Goal: Transaction & Acquisition: Purchase product/service

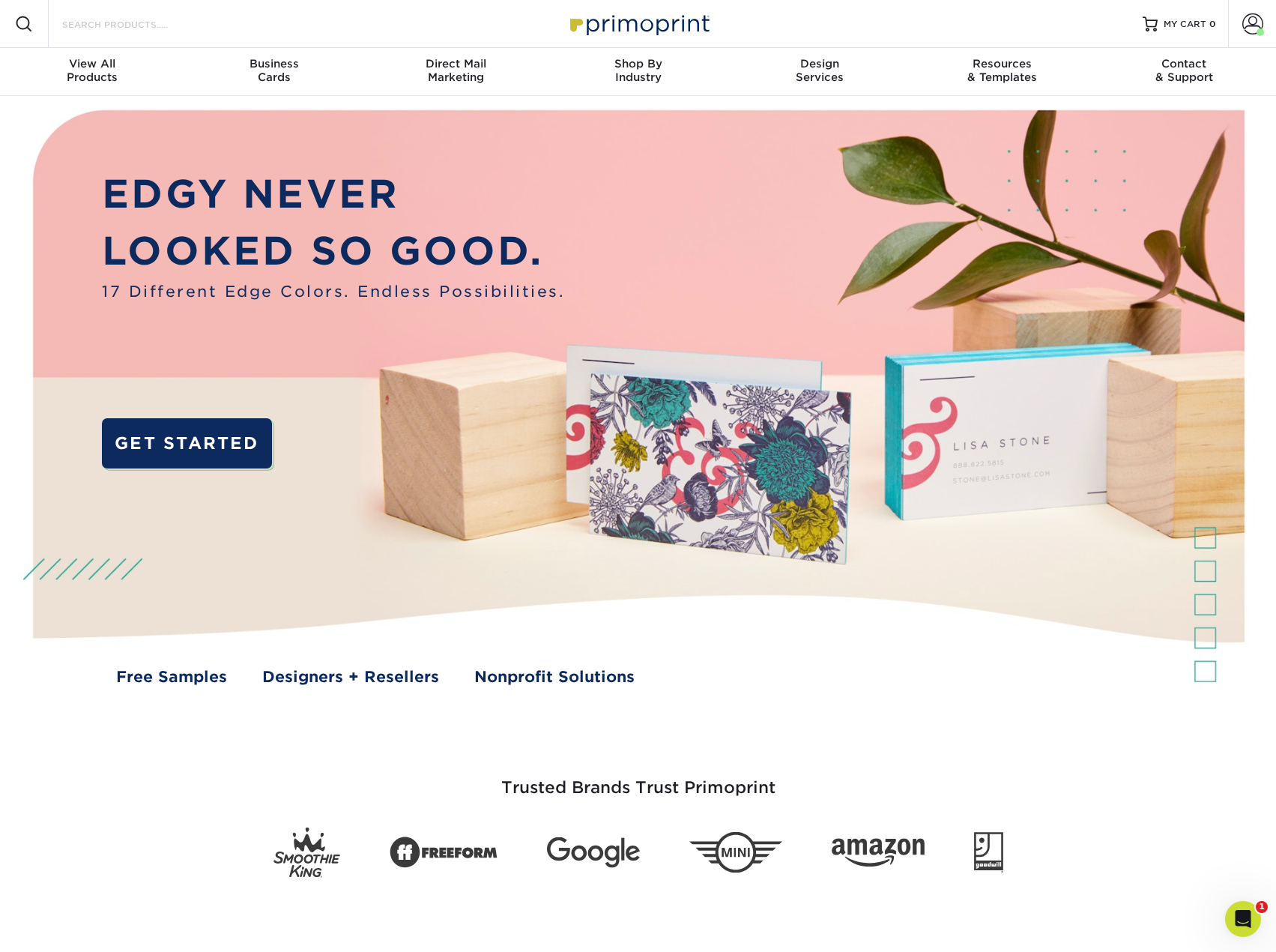
click at [119, 24] on input "Search Products" at bounding box center [133, 24] width 146 height 18
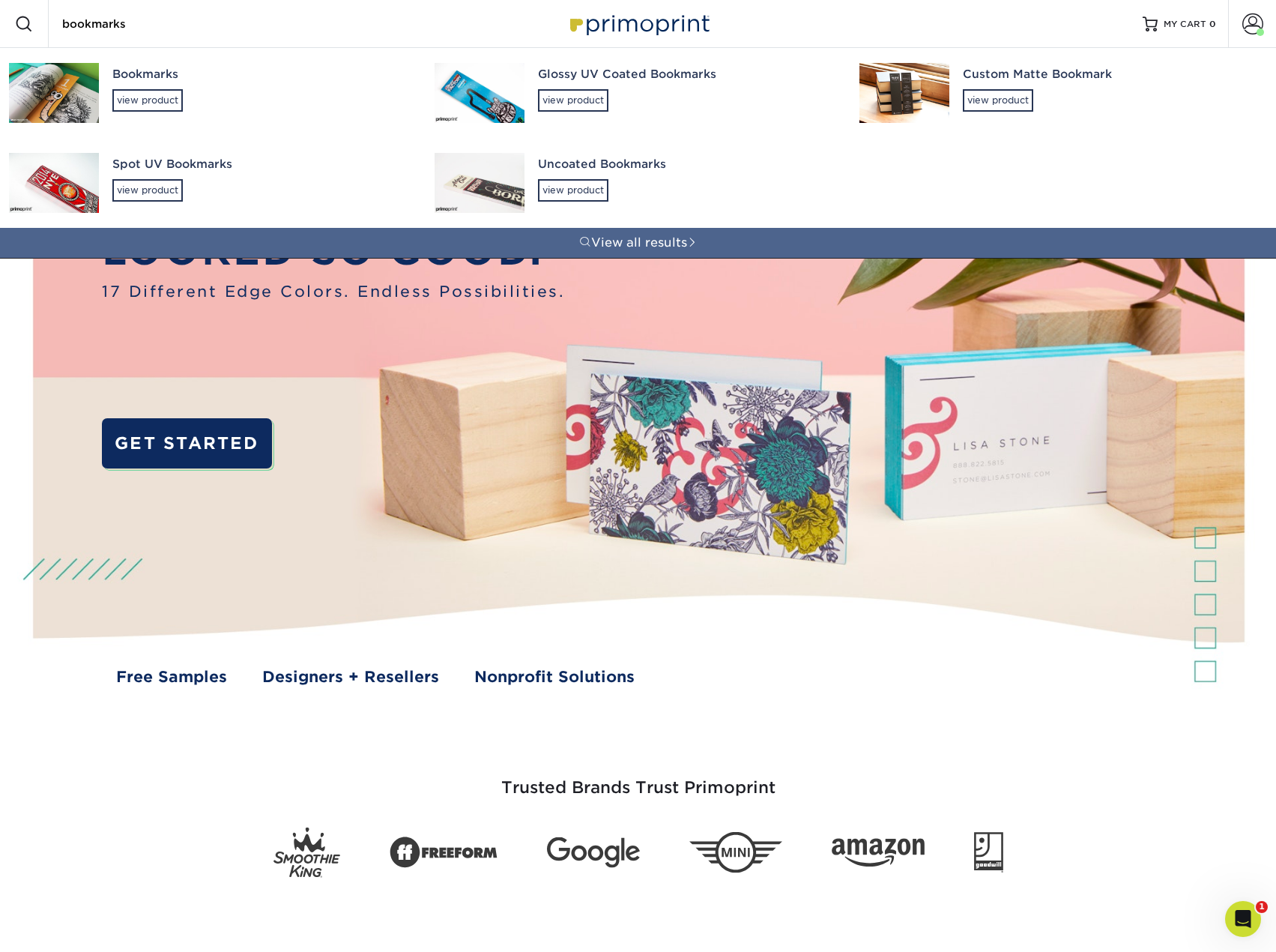
type input "bookmarks"
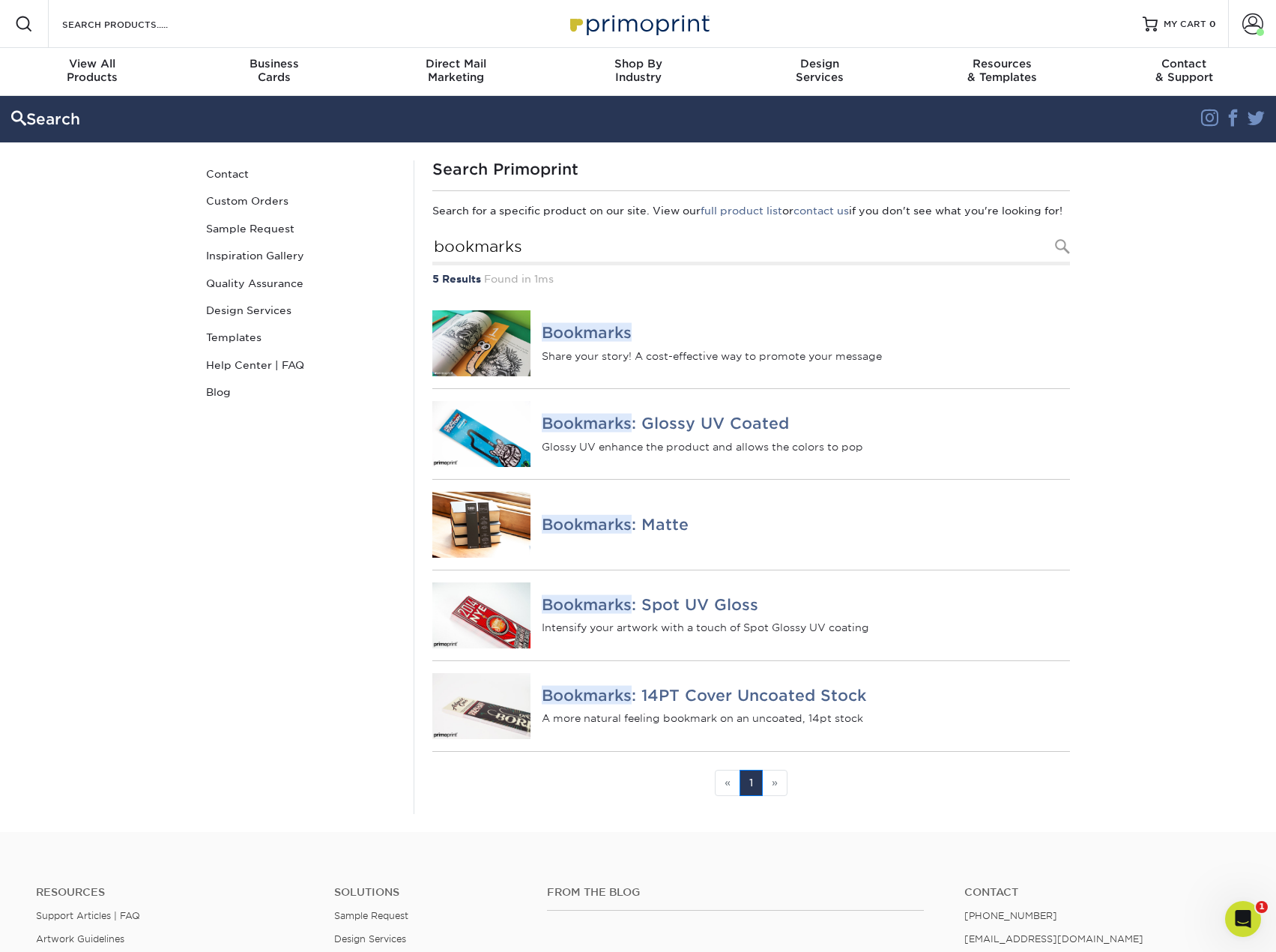
click at [778, 796] on li "» Next" at bounding box center [775, 783] width 25 height 26
click at [581, 613] on em "Bookmarks" at bounding box center [587, 603] width 90 height 19
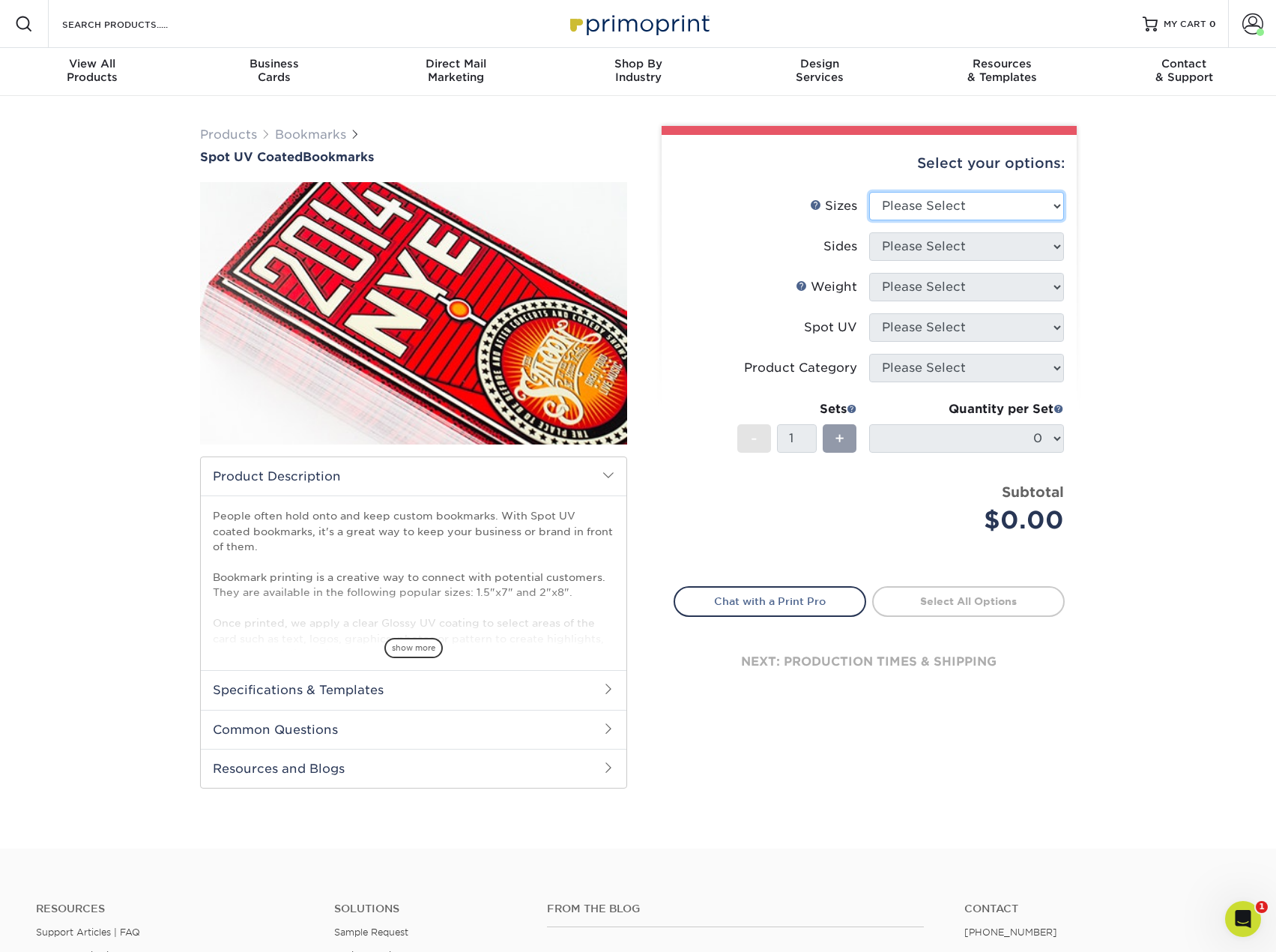
click at [1058, 206] on select "Please Select 1.5" x 7" 2" x 8"" at bounding box center [967, 206] width 195 height 28
select select "2.00x8.00"
click at [869, 192] on select "Please Select 1.5" x 7" 2" x 8"" at bounding box center [967, 206] width 195 height 28
click at [1059, 245] on select "Please Select Print Both Sides Print Front Only" at bounding box center [967, 246] width 195 height 28
select select "13abbda7-1d64-4f25-8bb2-c179b224825d"
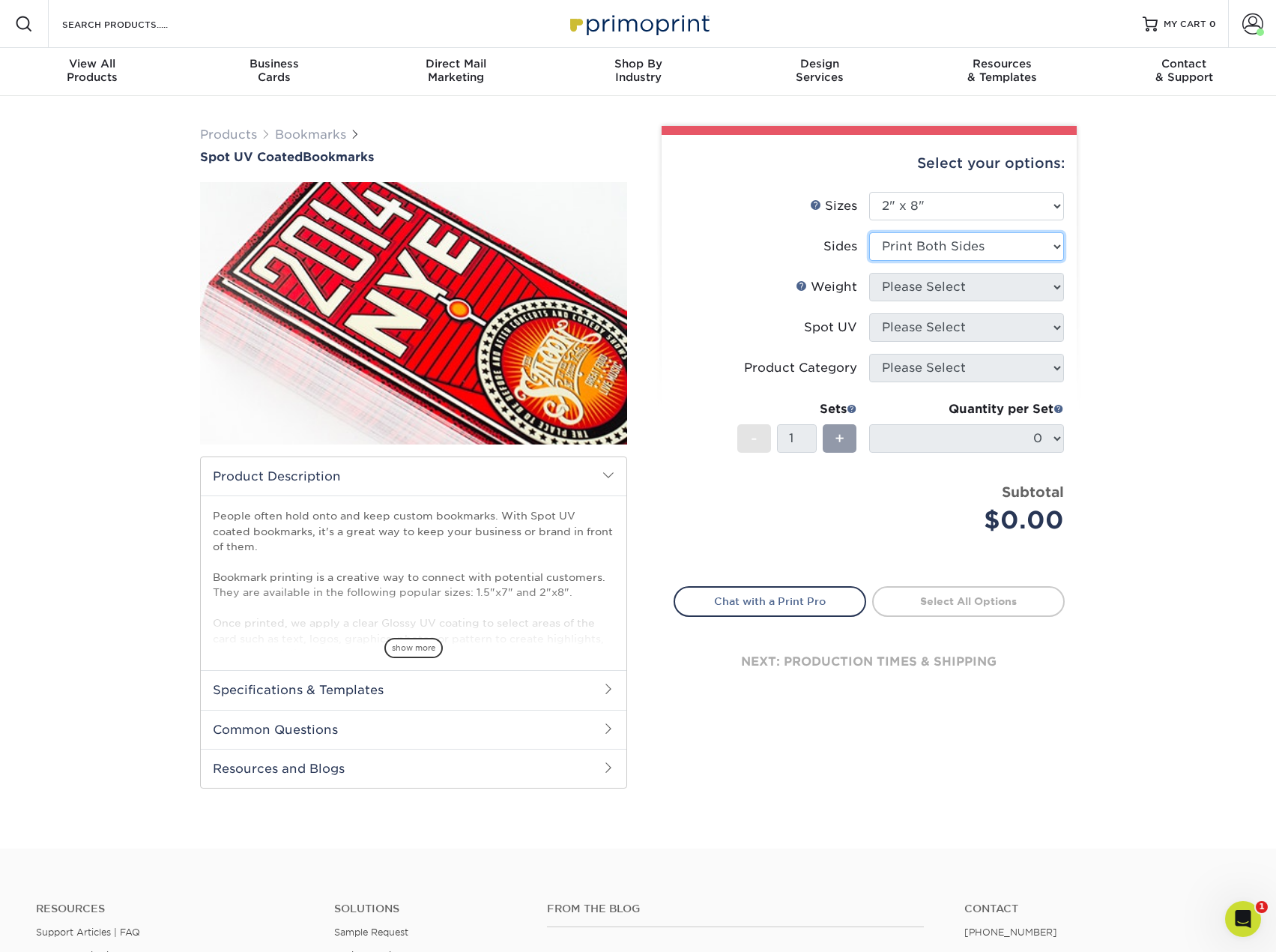
click at [869, 232] on select "Please Select Print Both Sides Print Front Only" at bounding box center [967, 246] width 195 height 28
click at [1057, 285] on select "Please Select 16PT" at bounding box center [967, 287] width 195 height 28
select select "16PT"
click at [869, 273] on select "Please Select 16PT" at bounding box center [967, 287] width 195 height 28
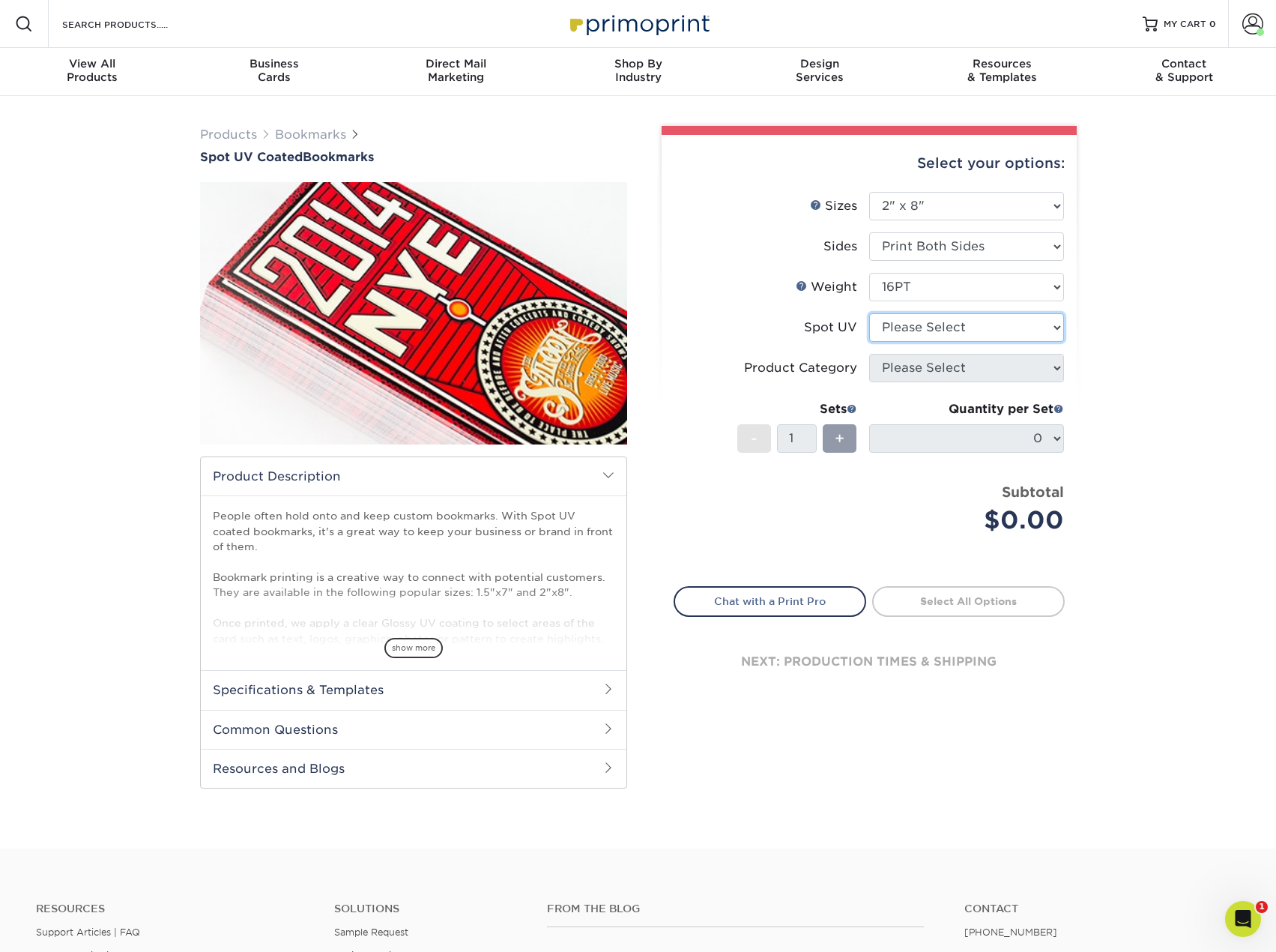
click at [1052, 322] on select "Please Select Front and Back (Both Sides) Front Only Back Only" at bounding box center [967, 327] width 195 height 28
select select "0"
click at [869, 313] on select "Please Select Front and Back (Both Sides) Front Only Back Only" at bounding box center [967, 327] width 195 height 28
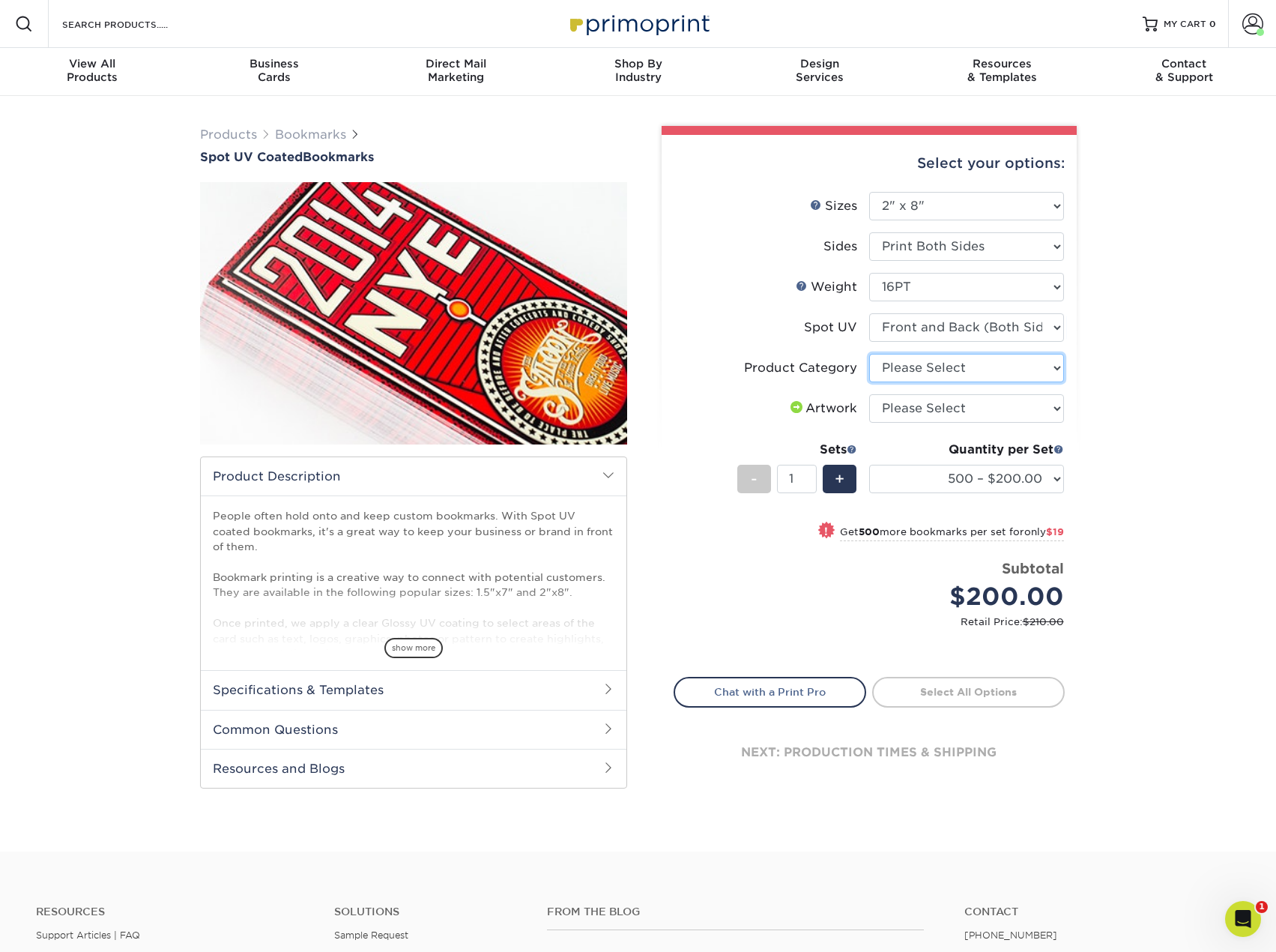
click at [1056, 364] on select "Please Select Postcards" at bounding box center [967, 368] width 195 height 28
click at [869, 354] on select "Please Select Postcards" at bounding box center [967, 368] width 195 height 28
click at [1057, 407] on select "Please Select I will upload files I need a design - $50" at bounding box center [967, 408] width 195 height 28
select select "upload"
click at [869, 394] on select "Please Select I will upload files I need a design - $50" at bounding box center [967, 408] width 195 height 28
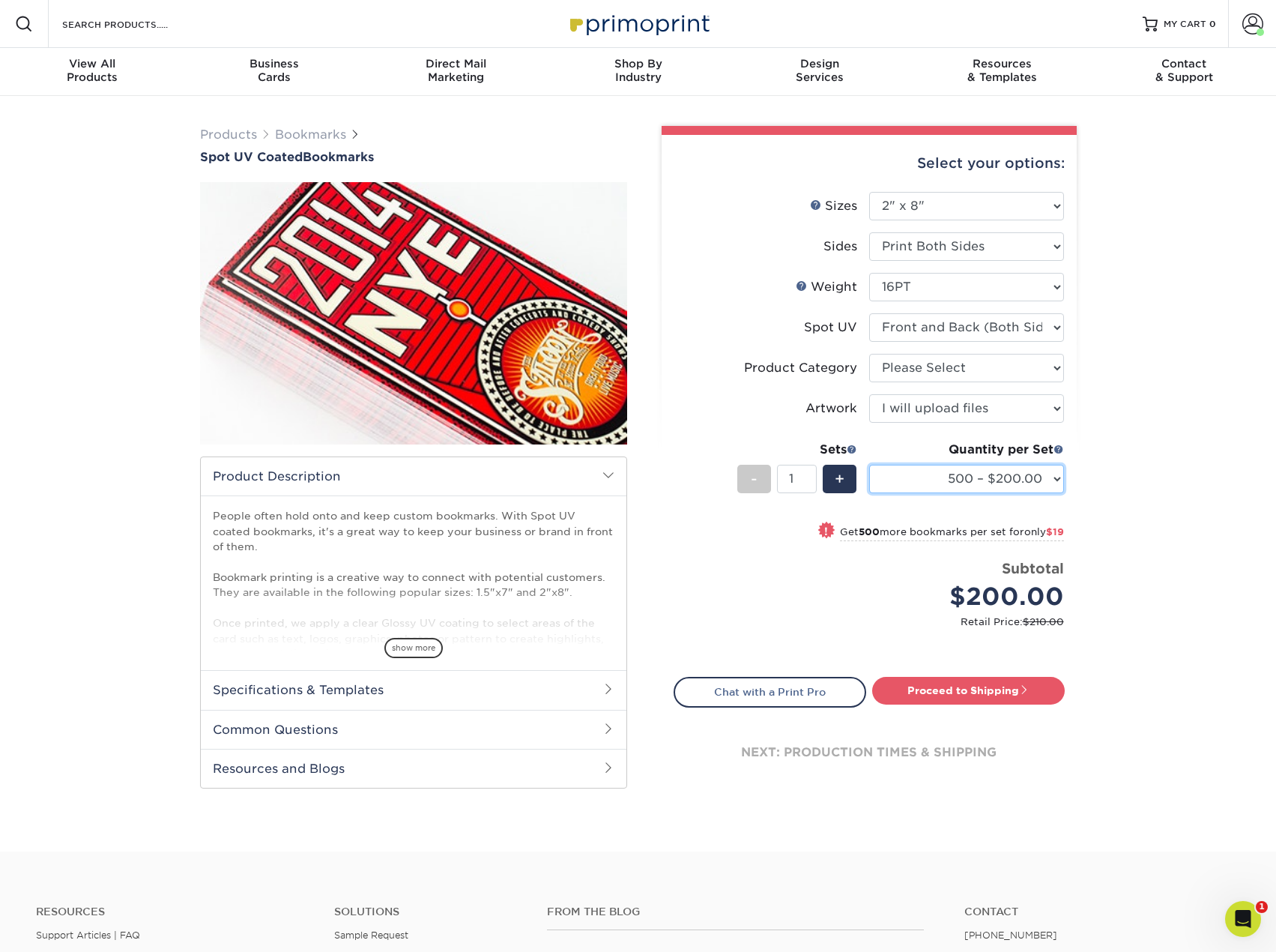
click at [1056, 477] on select "500 – $200.00 1000 – $219.00 2500 – $434.00 5000 – $540.00 10000 – $1038.00 150…" at bounding box center [967, 478] width 195 height 28
click at [869, 464] on select "500 – $200.00 1000 – $219.00 2500 – $434.00 5000 – $540.00 10000 – $1038.00 150…" at bounding box center [967, 478] width 195 height 28
click at [1057, 478] on select "500 – $200.00 1000 – $219.00 2500 – $434.00 5000 – $540.00 10000 – $1038.00 150…" at bounding box center [967, 478] width 195 height 28
select select "1000 – $219.00"
click at [869, 464] on select "500 – $200.00 1000 – $219.00 2500 – $434.00 5000 – $540.00 10000 – $1038.00 150…" at bounding box center [967, 478] width 195 height 28
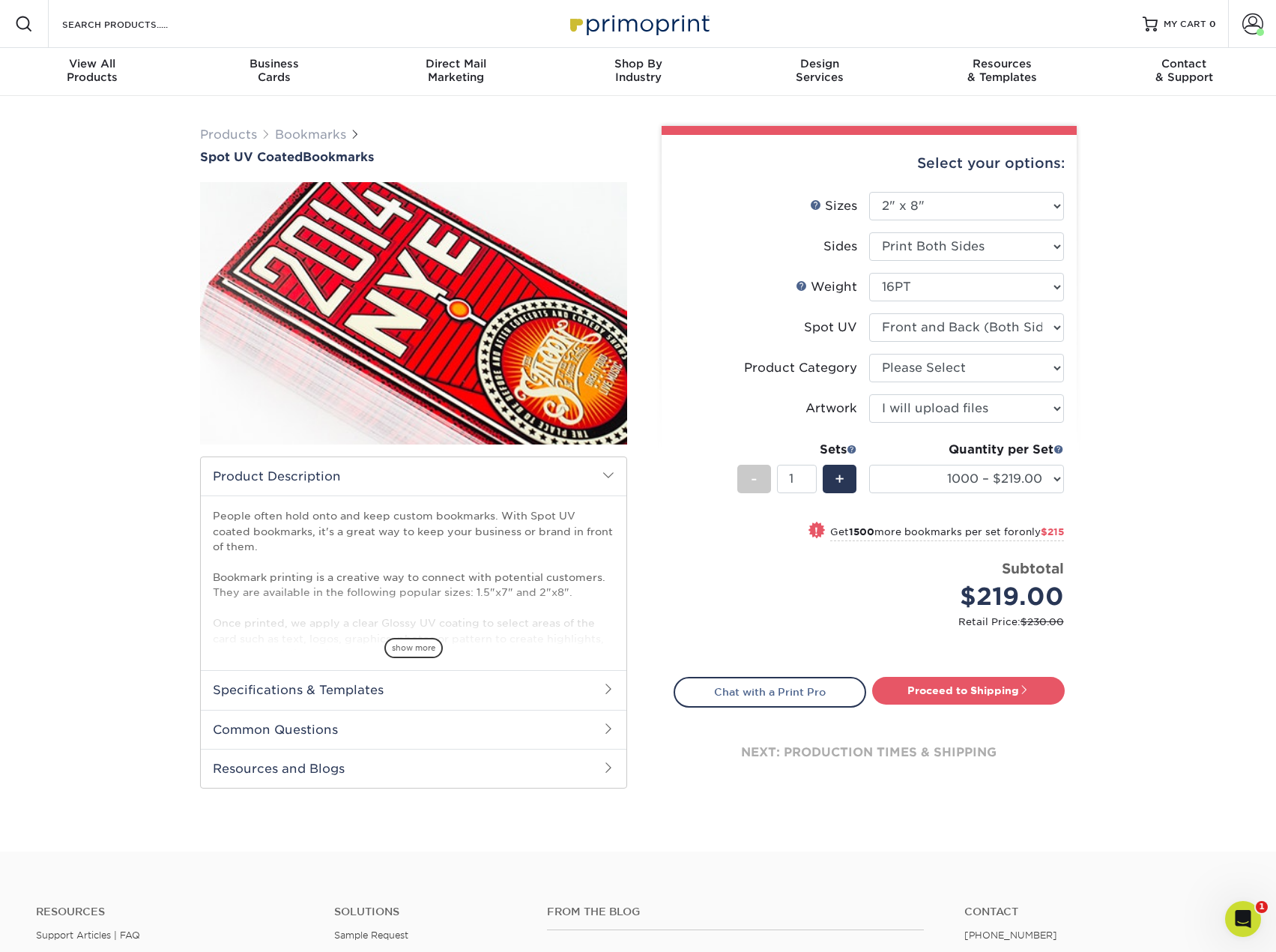
click at [1126, 446] on div "Products Bookmarks Spot UV Coated Bookmarks" at bounding box center [638, 474] width 1276 height 755
